Goal: Check status: Check status

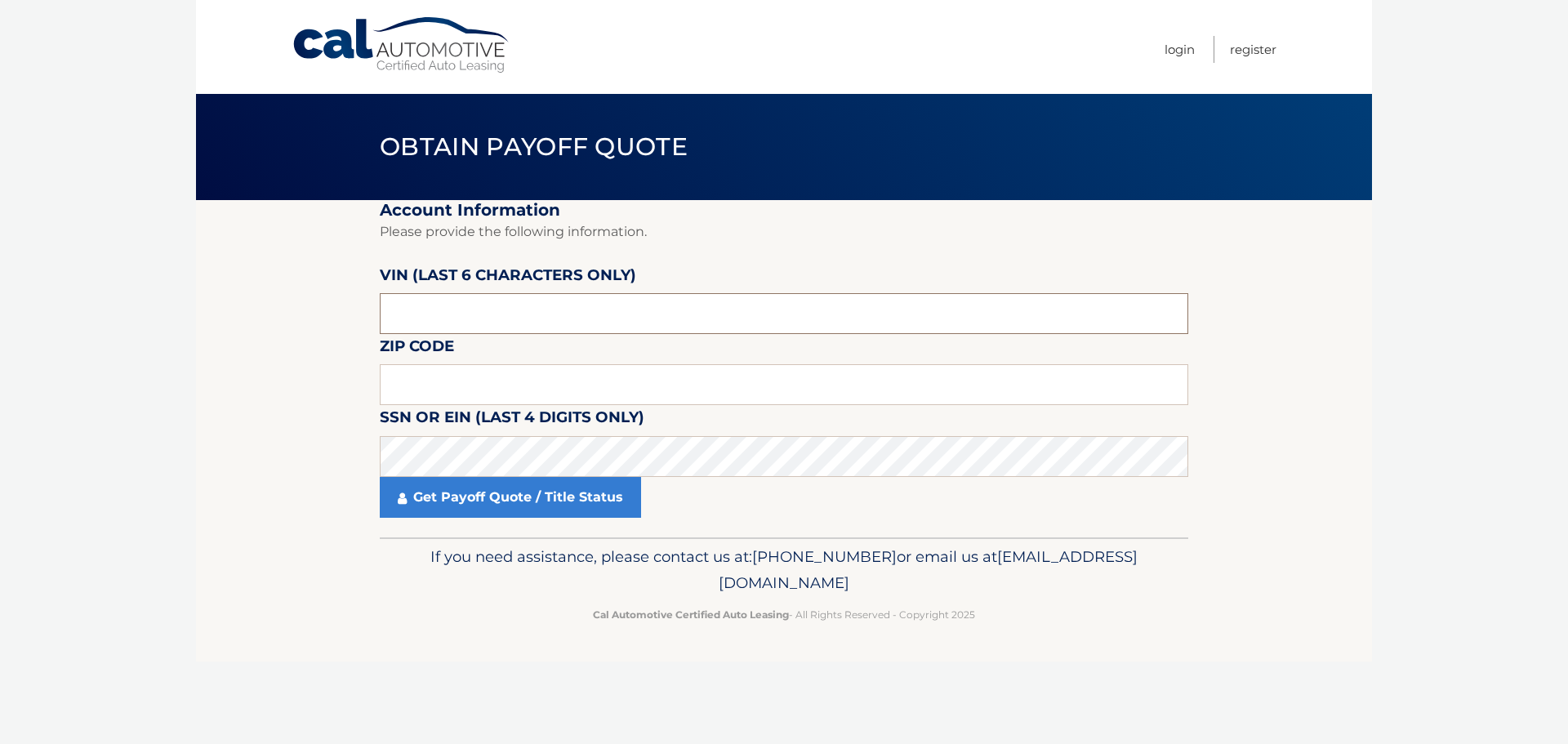
click at [432, 321] on input "text" at bounding box center [784, 313] width 809 height 41
type input "716178"
click at [479, 388] on input "text" at bounding box center [784, 385] width 809 height 41
type input "07740"
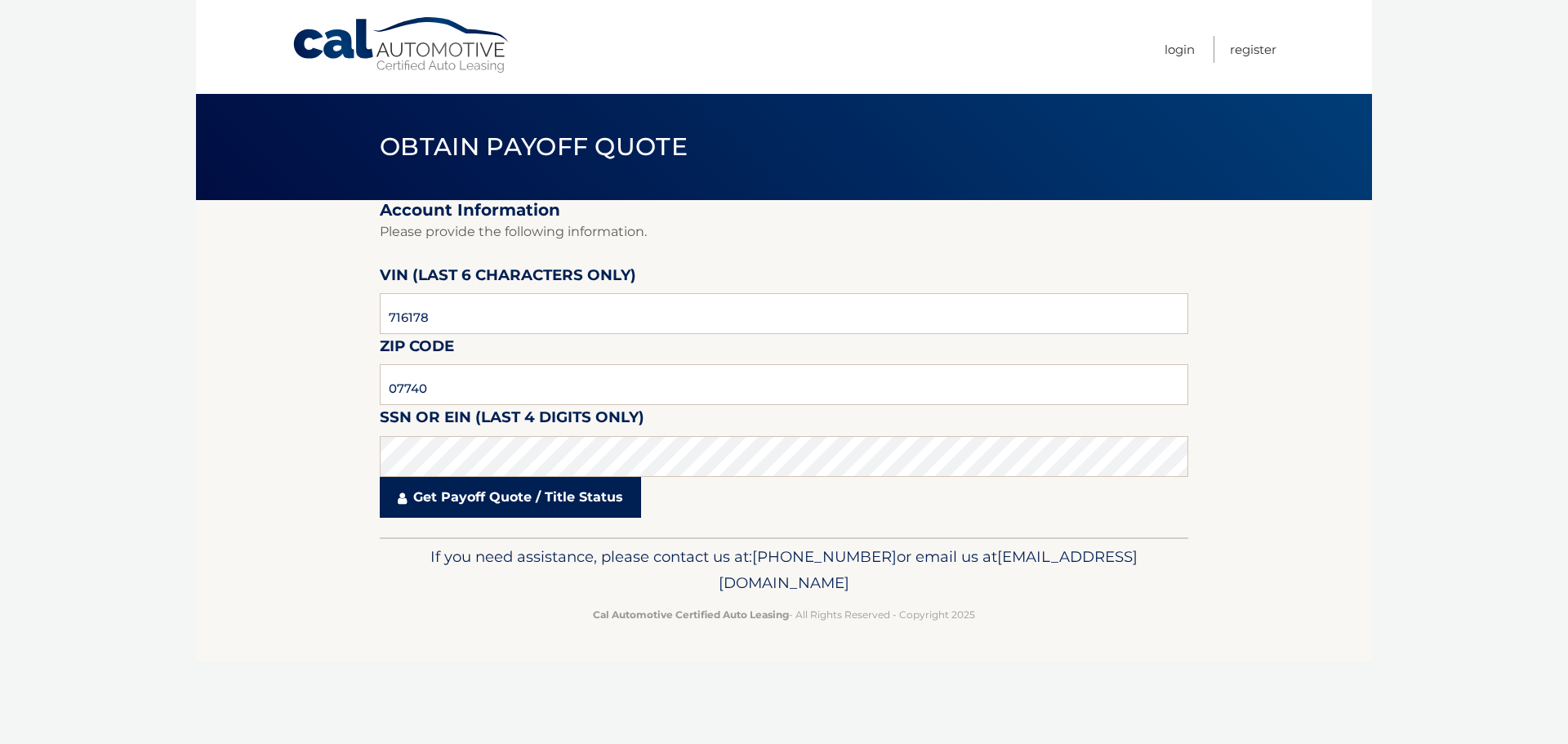
click at [485, 505] on link "Get Payoff Quote / Title Status" at bounding box center [510, 497] width 262 height 41
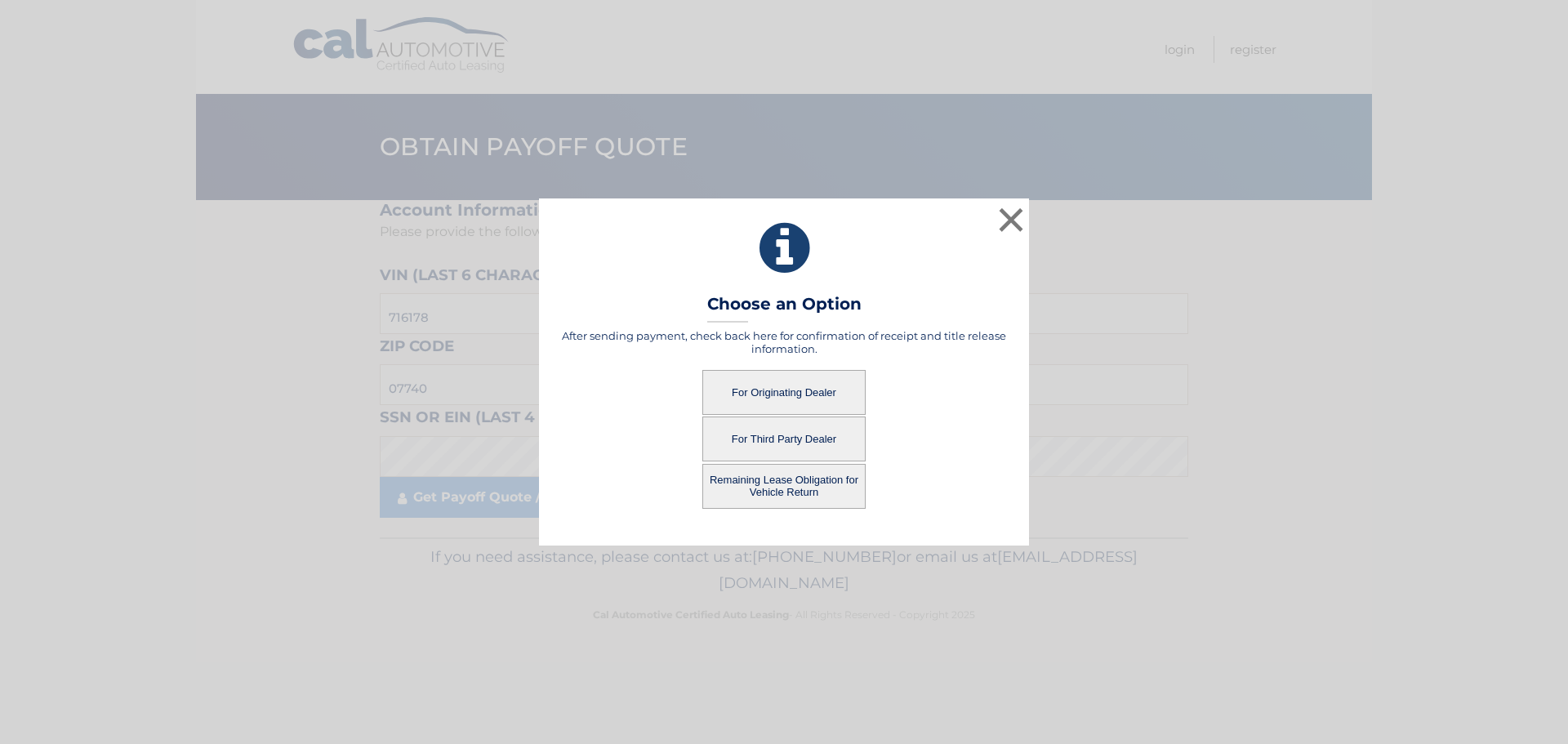
click at [785, 391] on button "For Originating Dealer" at bounding box center [784, 392] width 163 height 45
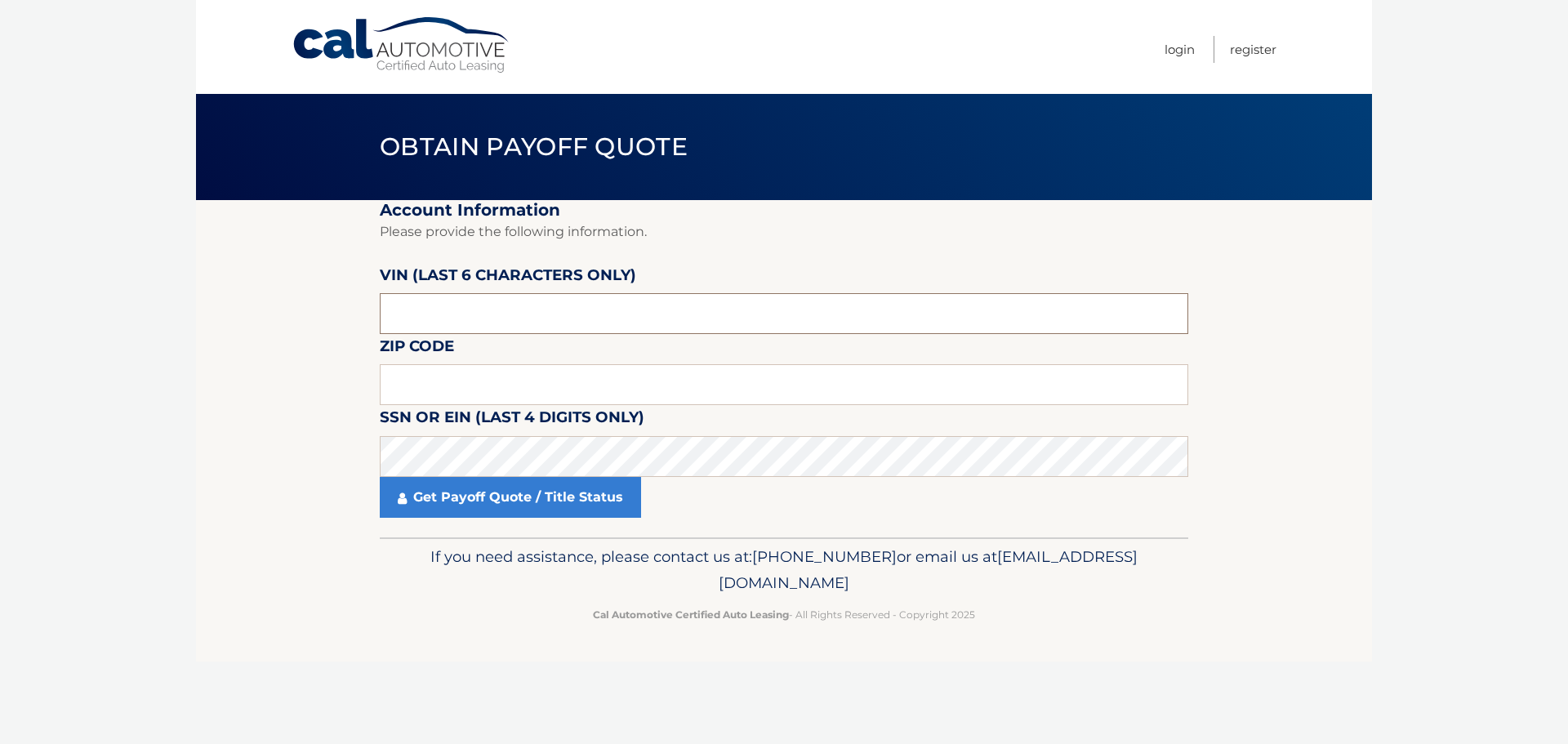
click at [445, 311] on input "text" at bounding box center [784, 313] width 809 height 41
type input "716178"
click at [410, 386] on input "text" at bounding box center [784, 385] width 809 height 41
type input "07740"
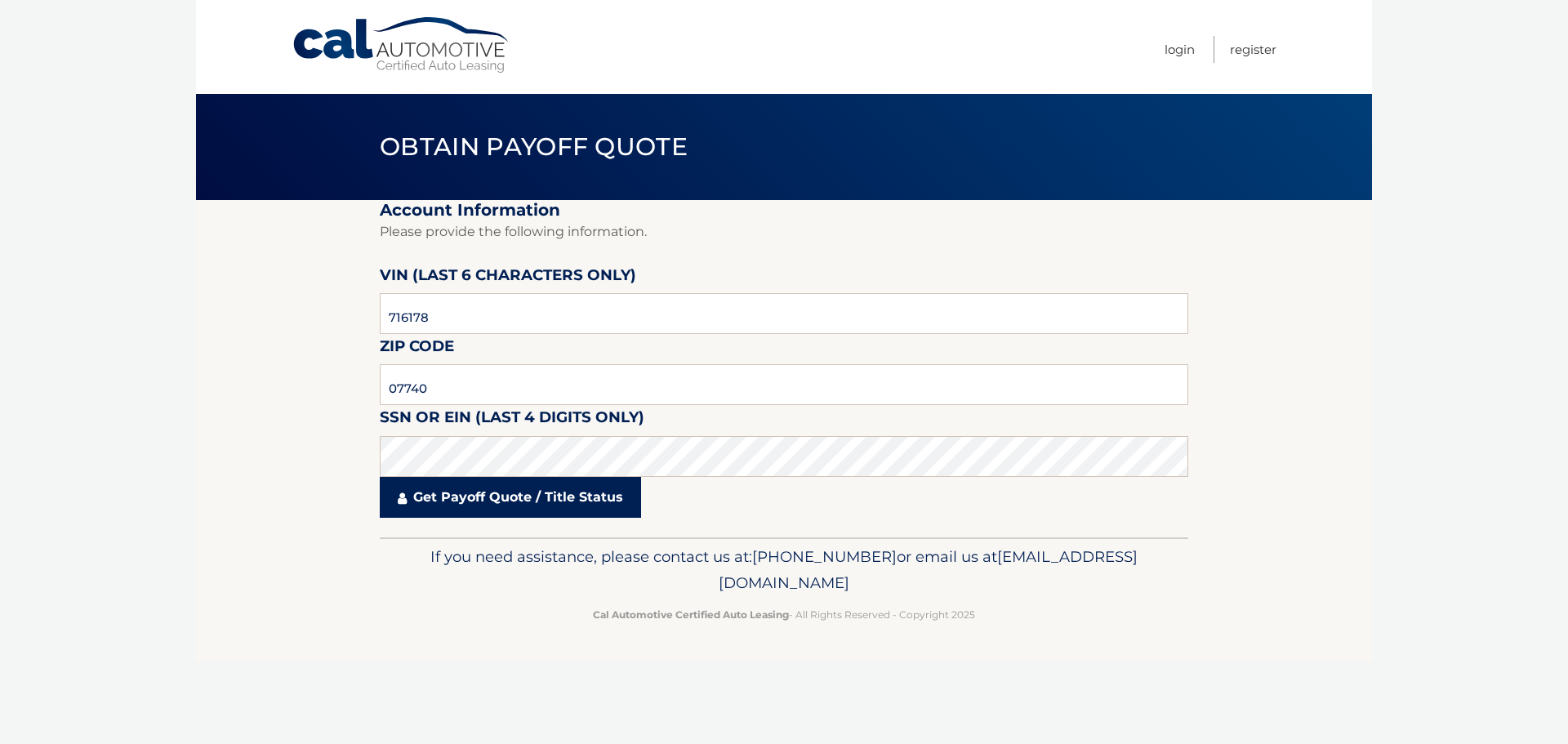
click at [511, 502] on link "Get Payoff Quote / Title Status" at bounding box center [510, 497] width 262 height 41
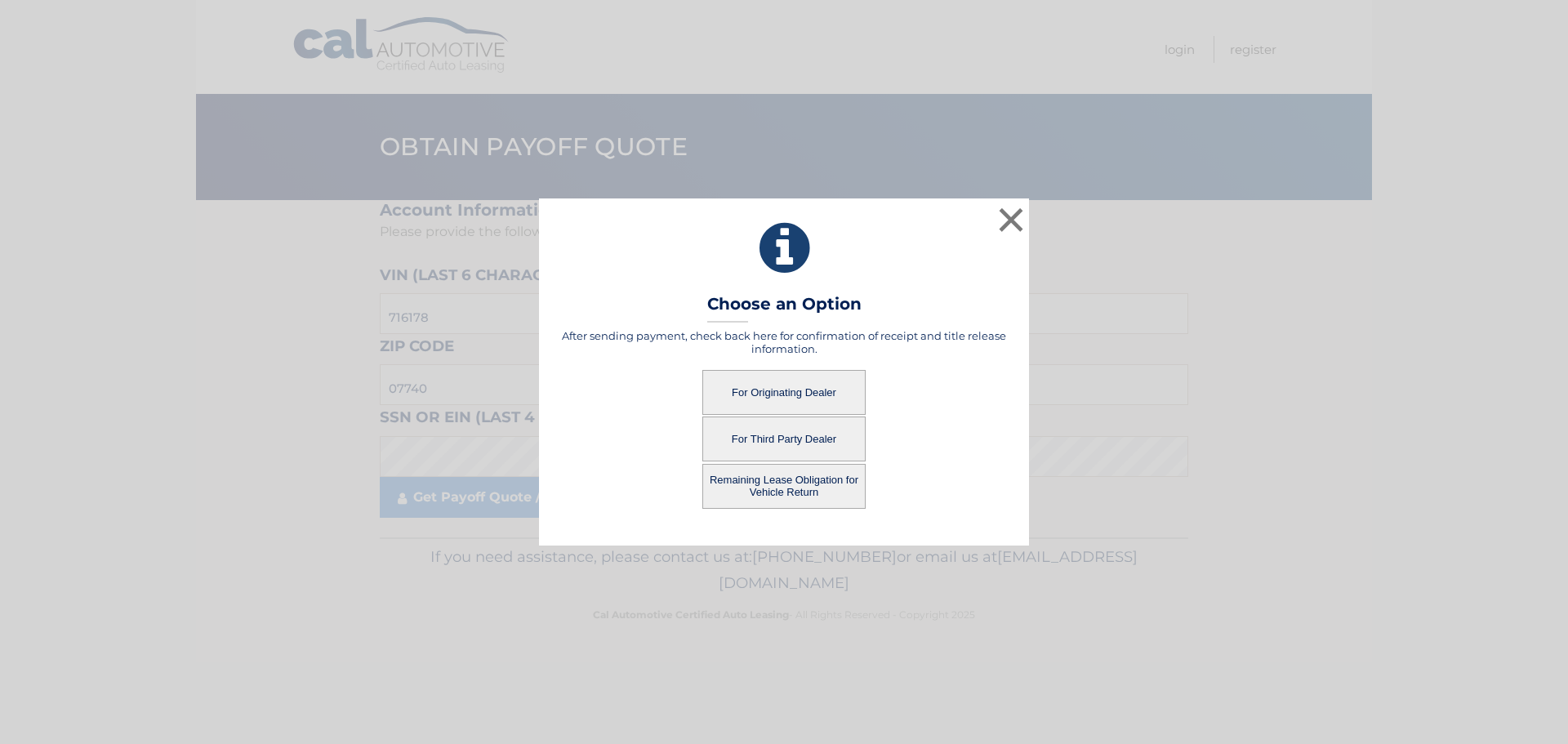
click at [763, 387] on button "For Originating Dealer" at bounding box center [784, 392] width 163 height 45
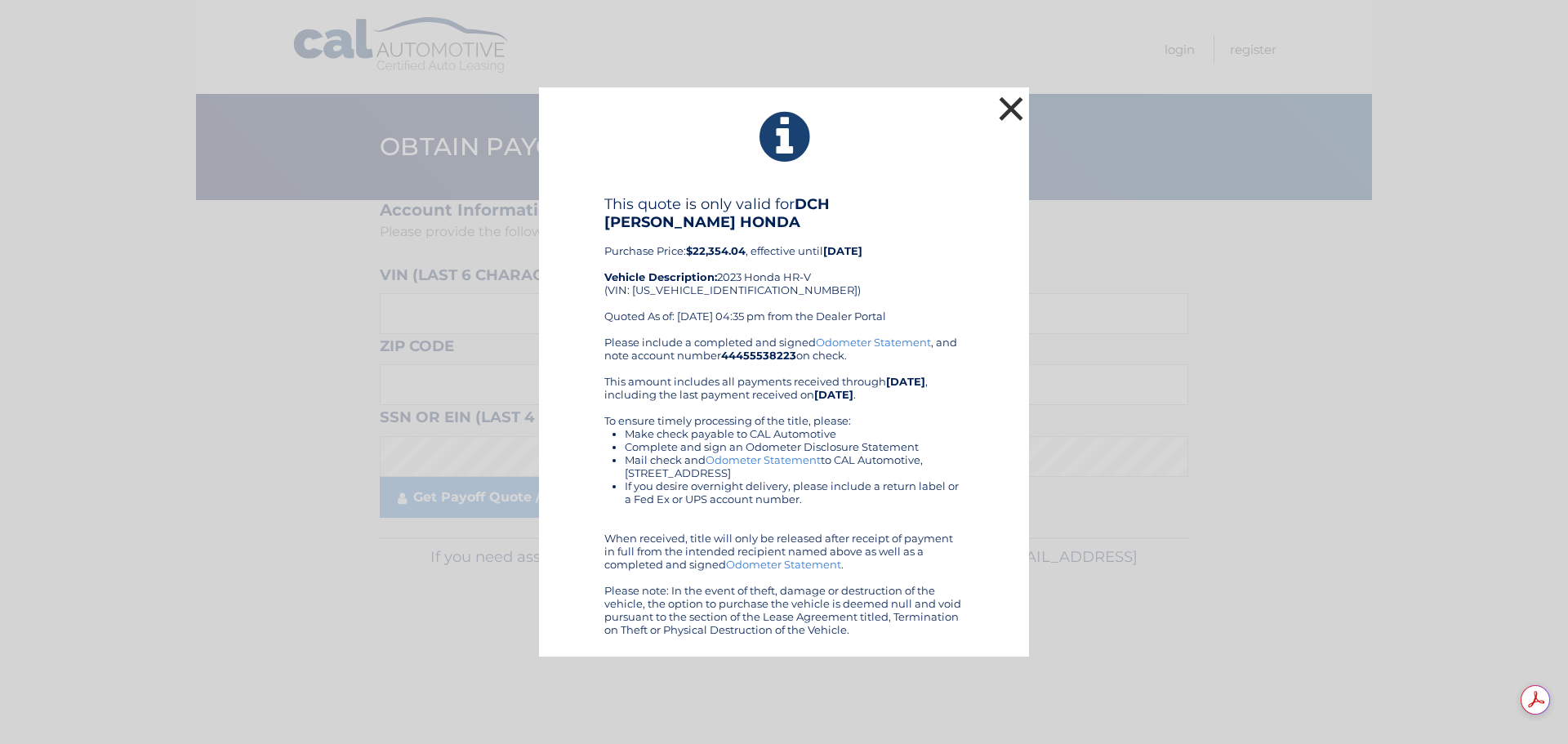
click at [1018, 116] on button "×" at bounding box center [1011, 108] width 33 height 33
